Goal: Task Accomplishment & Management: Manage account settings

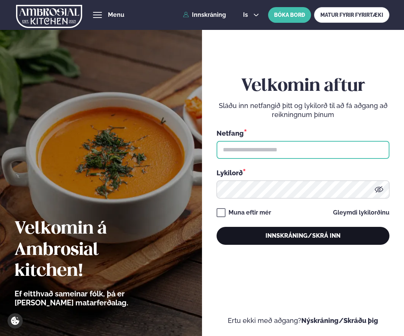
type input "**********"
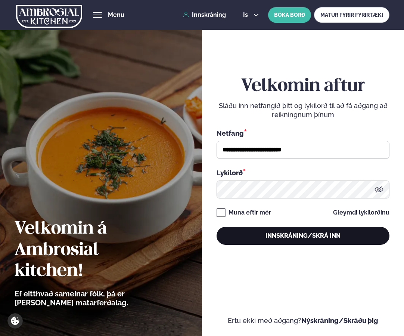
click at [289, 233] on button "Innskráning/Skrá inn" at bounding box center [303, 236] width 173 height 18
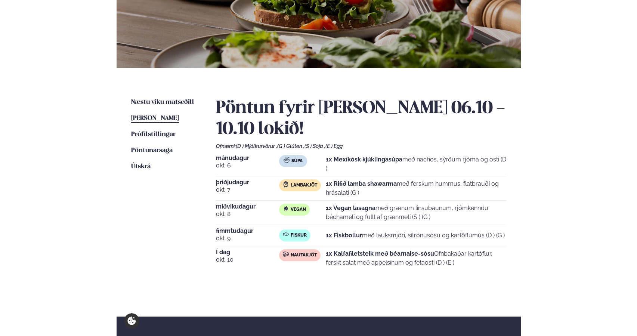
scroll to position [93, 0]
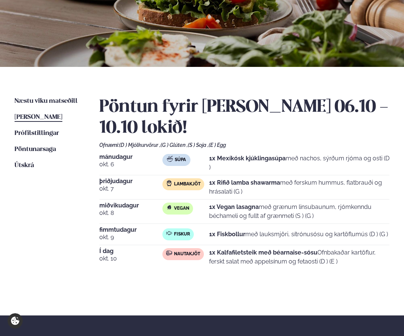
drag, startPoint x: 347, startPoint y: 263, endPoint x: 203, endPoint y: 255, distance: 144.9
click at [203, 255] on div "Nautakjöt 1x Kalfafiletsteik með béarnaise-sósu Ofnbakaðar kartöflur, ferskt sa…" at bounding box center [277, 257] width 228 height 18
copy div "Nautakjöt 1x Kalfafiletsteik með béarnaise-sósu Ofnbakaðar kartöflur, ferskt sa…"
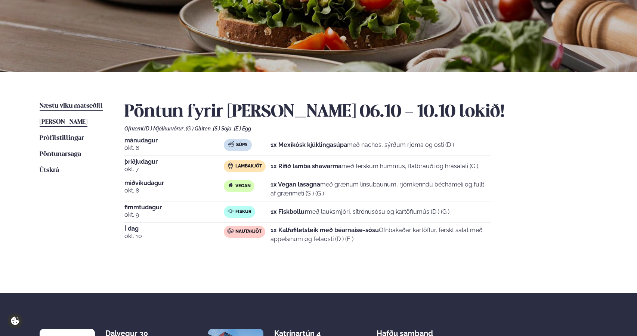
click at [73, 106] on span "Næstu viku matseðill" at bounding box center [71, 106] width 63 height 6
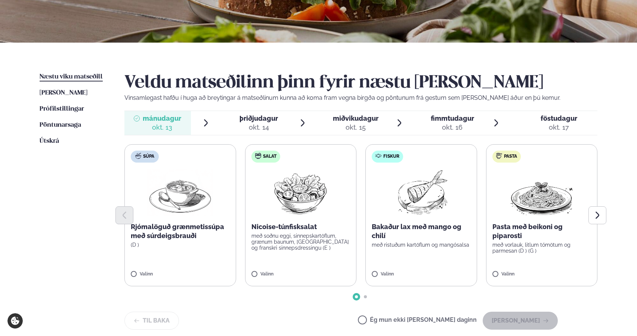
scroll to position [124, 0]
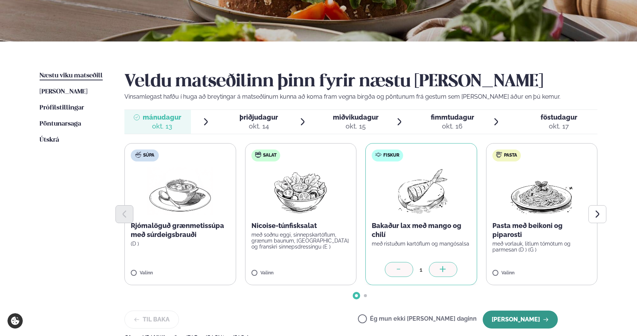
click at [404, 320] on button "[PERSON_NAME]" at bounding box center [520, 320] width 75 height 18
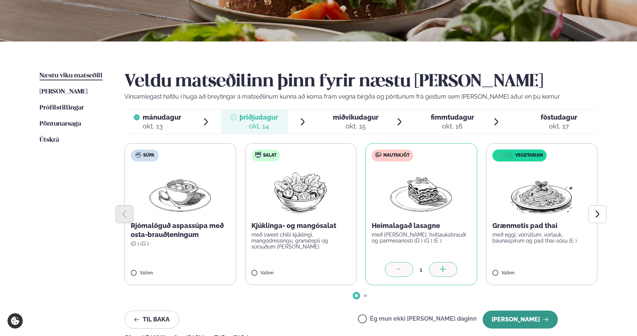
click at [404, 323] on button "[PERSON_NAME]" at bounding box center [520, 320] width 75 height 18
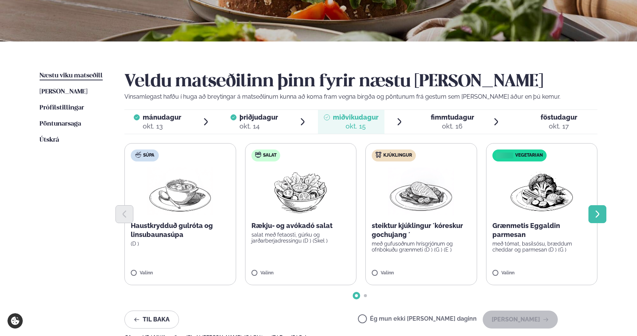
click at [404, 216] on icon "Next slide" at bounding box center [597, 214] width 9 height 9
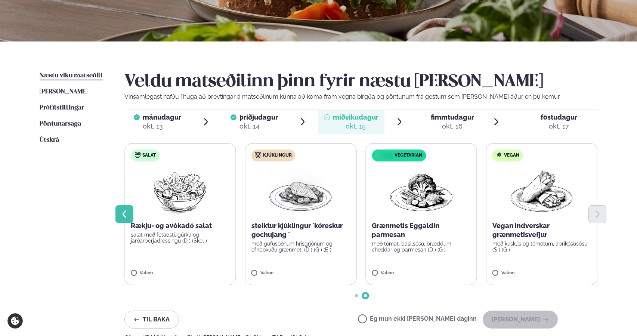
click at [121, 216] on icon "Previous slide" at bounding box center [124, 214] width 9 height 9
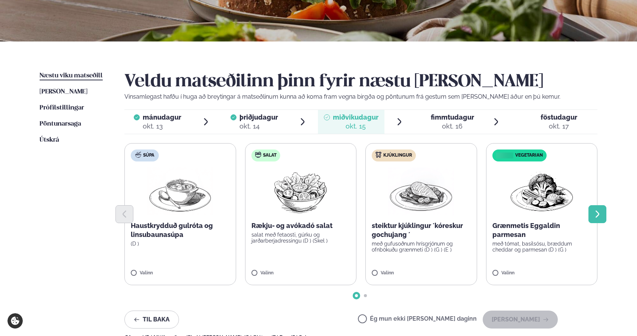
click at [404, 213] on icon "Next slide" at bounding box center [597, 214] width 9 height 9
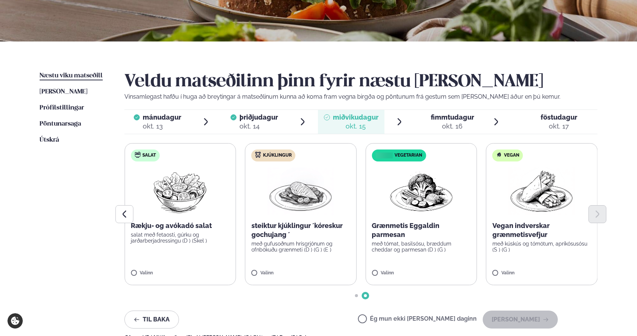
click at [254, 270] on label "Kjúklingur steiktur kjúklingur ´kóreskur gochujang ´ með gufusoðnum hrísgrjónum…" at bounding box center [301, 214] width 112 height 142
click at [404, 315] on button "[PERSON_NAME]" at bounding box center [520, 320] width 75 height 18
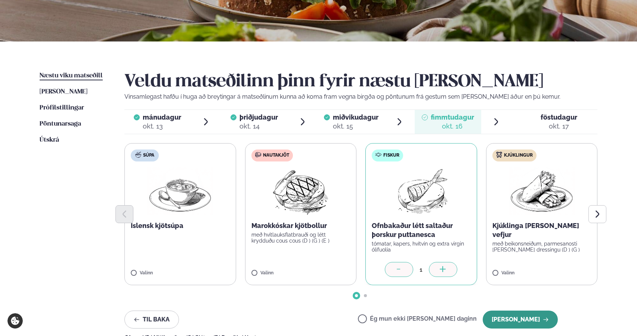
click at [404, 323] on button "[PERSON_NAME]" at bounding box center [520, 320] width 75 height 18
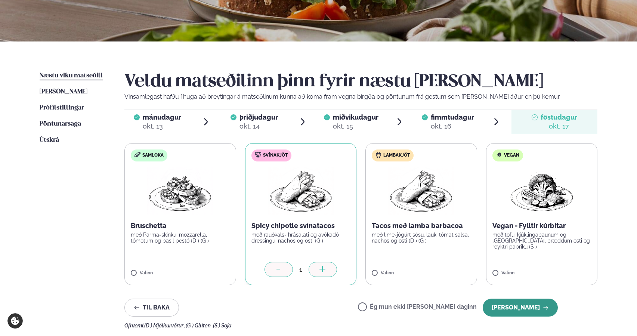
click at [404, 307] on button "[PERSON_NAME]" at bounding box center [520, 308] width 75 height 18
